Goal: Task Accomplishment & Management: Use online tool/utility

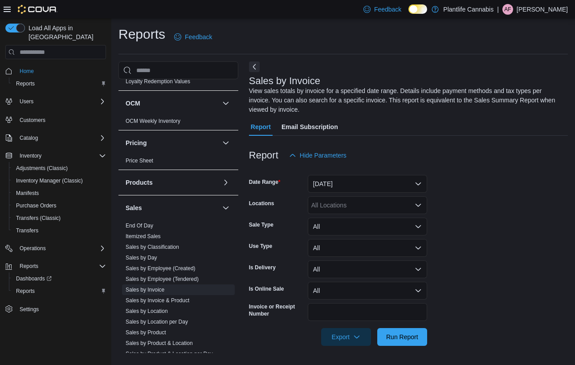
scroll to position [459, 0]
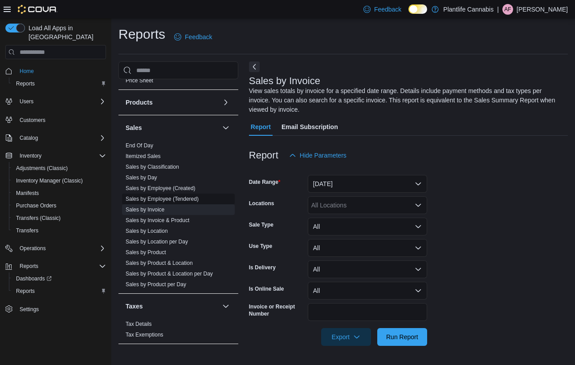
click at [175, 197] on link "Sales by Employee (Tendered)" at bounding box center [162, 199] width 73 height 6
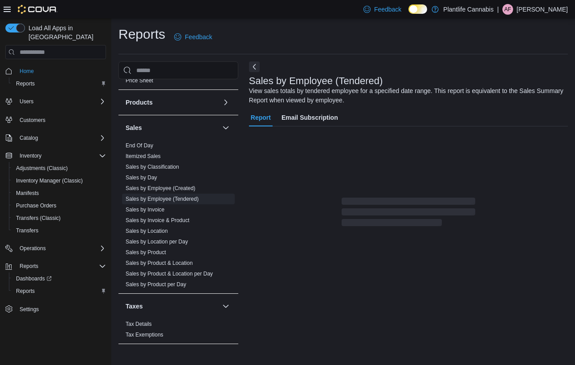
scroll to position [11, 0]
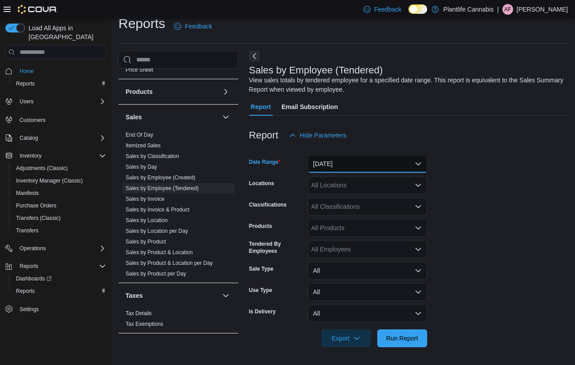
click at [381, 160] on button "[DATE]" at bounding box center [367, 164] width 119 height 18
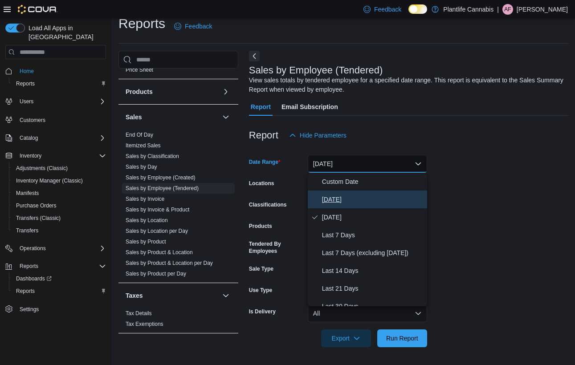
click at [328, 198] on span "[DATE]" at bounding box center [373, 199] width 102 height 11
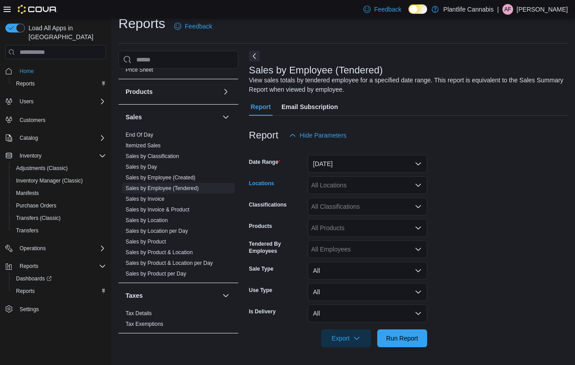
click at [337, 180] on div "All Locations" at bounding box center [367, 185] width 119 height 18
type input "***"
click at [390, 195] on button "[GEOGRAPHIC_DATA] - [GEOGRAPHIC_DATA]" at bounding box center [367, 200] width 119 height 13
click at [387, 337] on span "Run Report" at bounding box center [402, 338] width 32 height 9
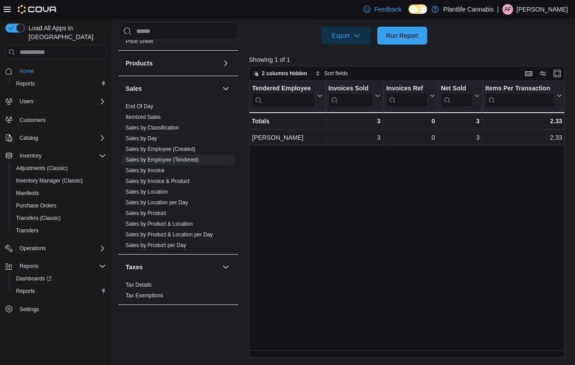
scroll to position [74, 0]
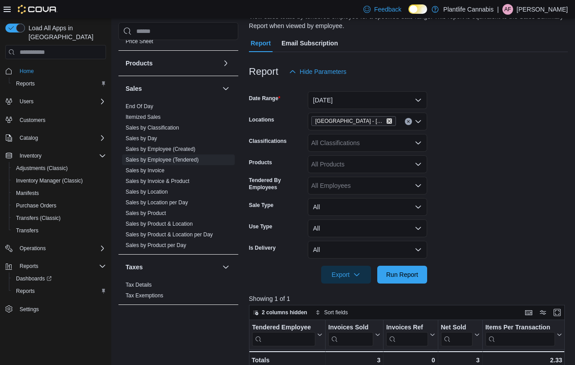
click at [387, 120] on icon "Remove Grande Prairie - Westgate from selection in this group" at bounding box center [389, 120] width 5 height 5
click at [411, 275] on span "Run Report" at bounding box center [402, 274] width 32 height 9
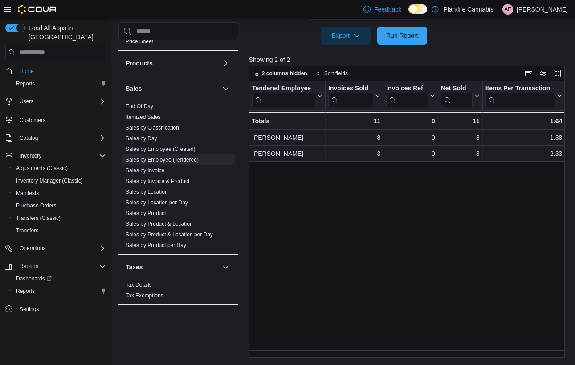
scroll to position [314, 0]
drag, startPoint x: 305, startPoint y: 347, endPoint x: 308, endPoint y: 351, distance: 5.8
click at [311, 348] on div "Tendered Employee Click to view column header actions Invoices Sold Click to vi…" at bounding box center [407, 219] width 316 height 277
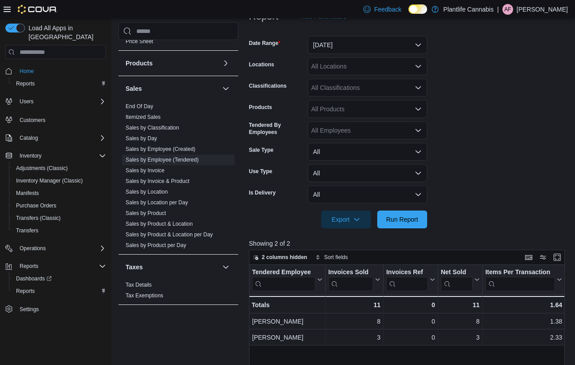
scroll to position [123, 0]
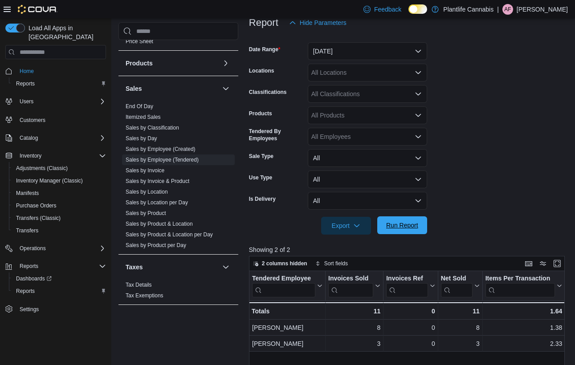
click at [380, 223] on button "Run Report" at bounding box center [402, 225] width 50 height 18
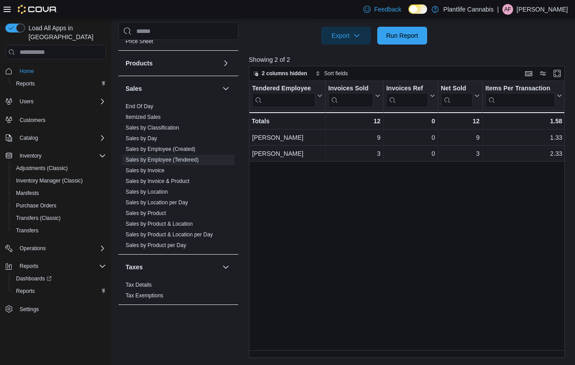
scroll to position [314, 0]
click at [408, 33] on span "Run Report" at bounding box center [402, 35] width 32 height 9
drag, startPoint x: 304, startPoint y: 349, endPoint x: 317, endPoint y: 351, distance: 13.1
click at [317, 351] on div "Tendered Employee Click to view column header actions Invoices Sold Click to vi…" at bounding box center [407, 219] width 316 height 277
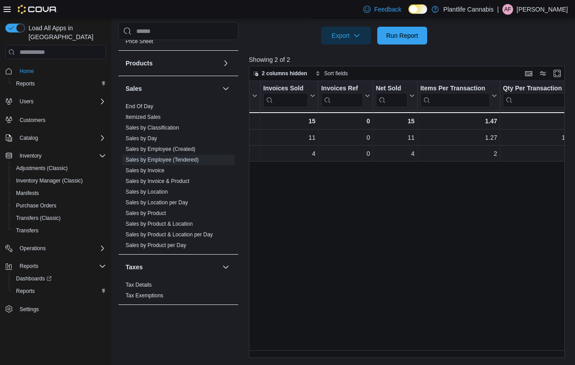
scroll to position [0, 0]
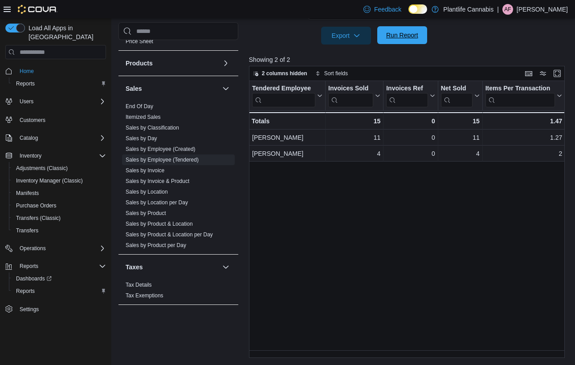
click at [405, 29] on span "Run Report" at bounding box center [402, 35] width 39 height 18
click at [394, 31] on span "Run Report" at bounding box center [402, 35] width 39 height 18
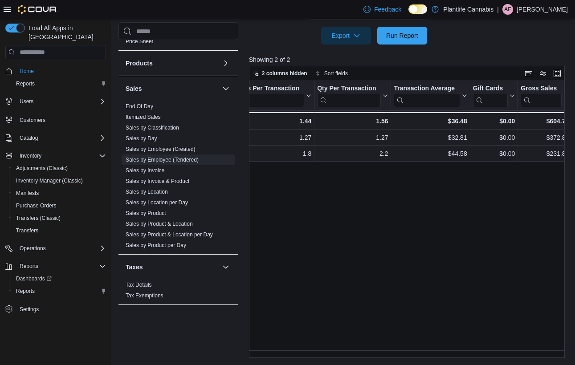
scroll to position [0, 229]
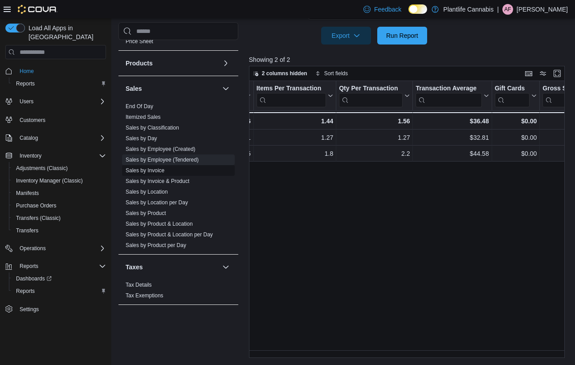
click at [133, 173] on link "Sales by Invoice" at bounding box center [145, 170] width 39 height 6
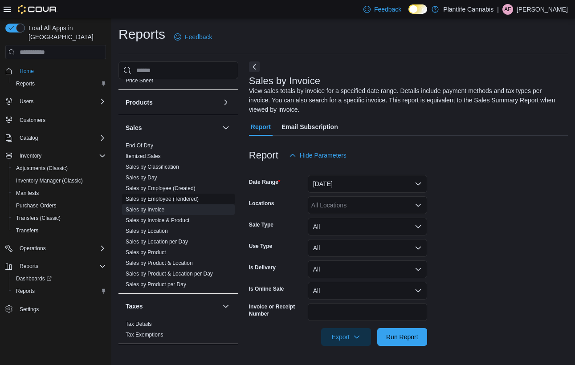
click at [173, 200] on link "Sales by Employee (Tendered)" at bounding box center [162, 199] width 73 height 6
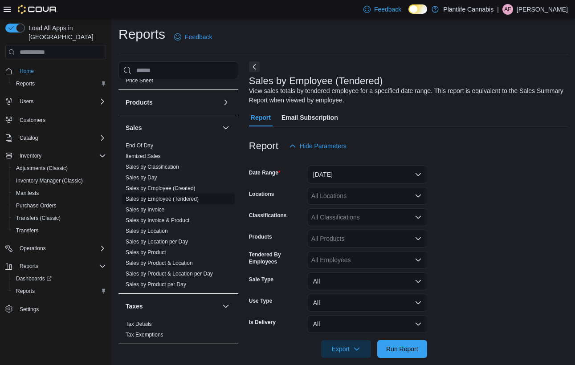
scroll to position [11, 0]
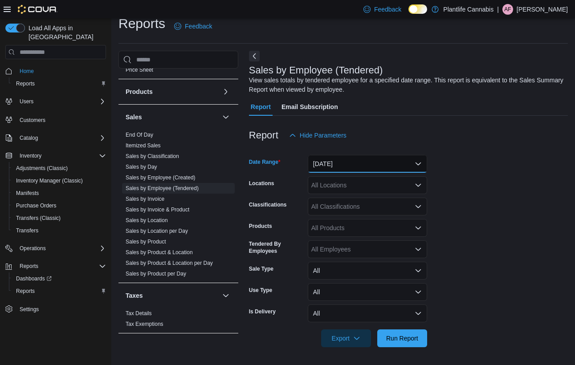
click at [406, 170] on button "[DATE]" at bounding box center [367, 164] width 119 height 18
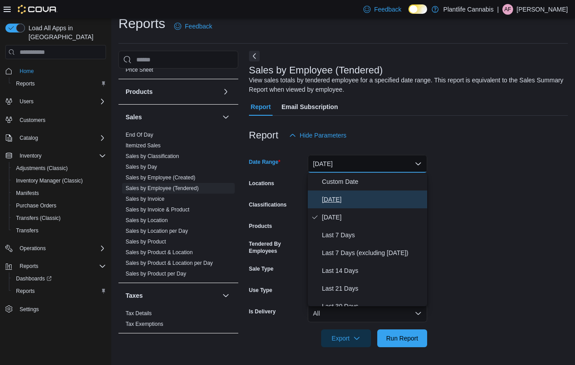
click at [366, 208] on button "[DATE]" at bounding box center [367, 200] width 119 height 18
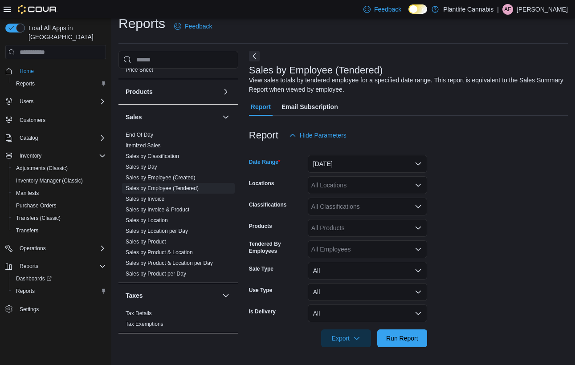
click at [371, 188] on div "All Locations" at bounding box center [367, 185] width 119 height 18
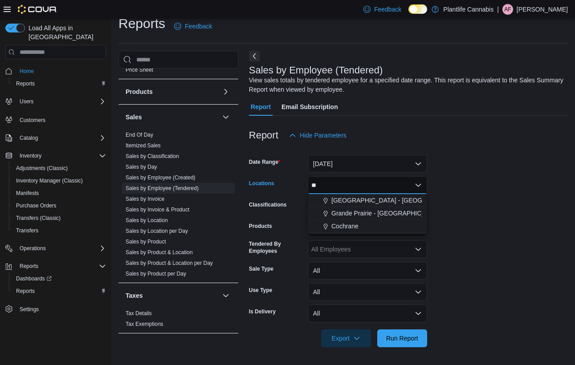
type input "*"
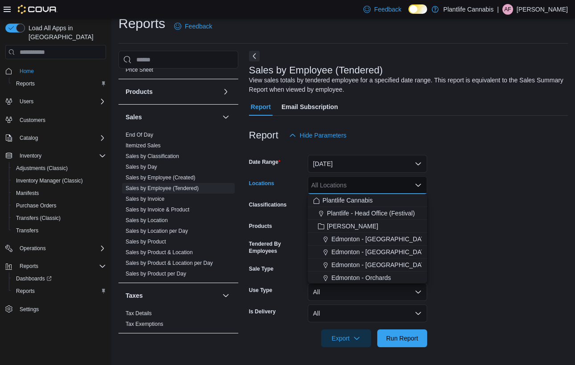
click at [436, 300] on form "Date Range [DATE] Locations All Locations Combo box. Selected. Combo box input.…" at bounding box center [408, 245] width 319 height 203
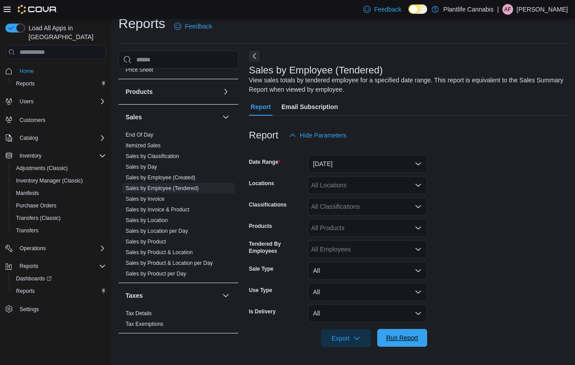
click at [399, 333] on span "Run Report" at bounding box center [402, 338] width 39 height 18
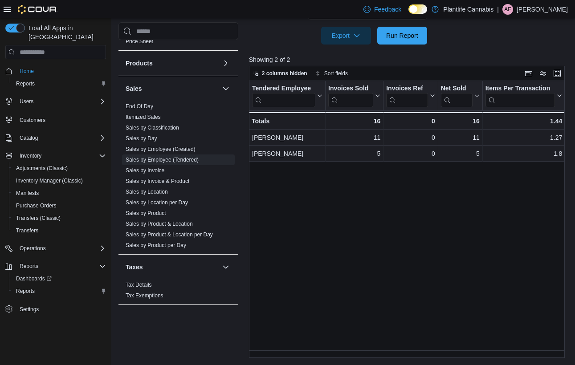
scroll to position [314, 0]
click at [411, 41] on span "Run Report" at bounding box center [402, 35] width 39 height 18
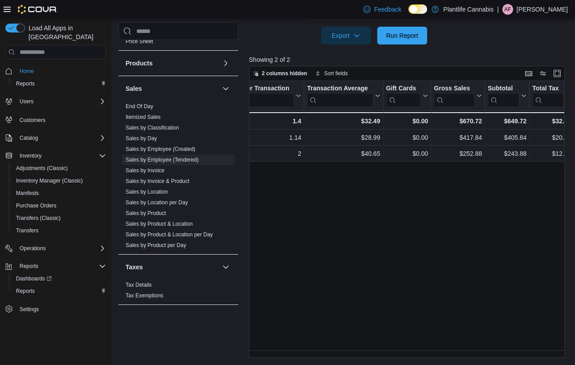
scroll to position [0, 0]
